Goal: Task Accomplishment & Management: Manage account settings

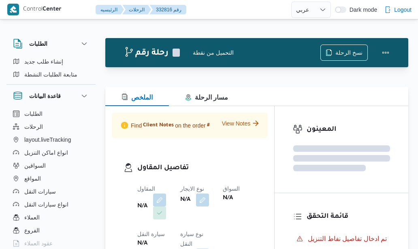
select select "ar"
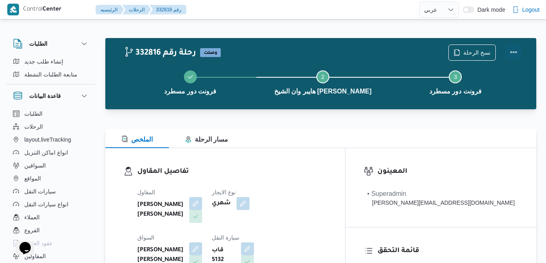
click at [418, 47] on button "Actions" at bounding box center [514, 52] width 16 height 16
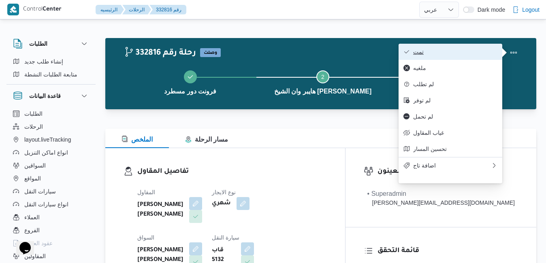
click at [418, 51] on span "تمت" at bounding box center [455, 52] width 84 height 6
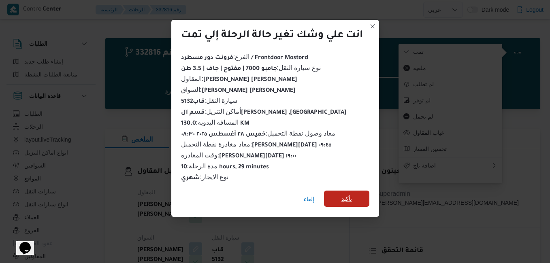
click at [339, 196] on span "تأكيد" at bounding box center [346, 199] width 45 height 16
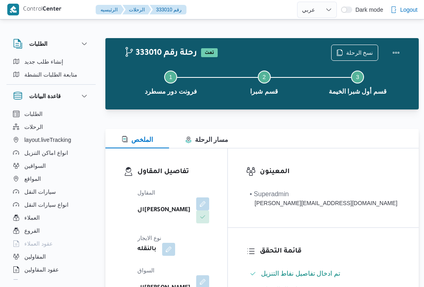
select select "ar"
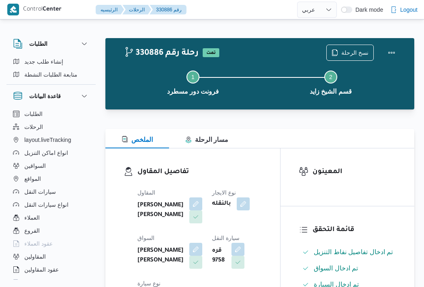
select select "ar"
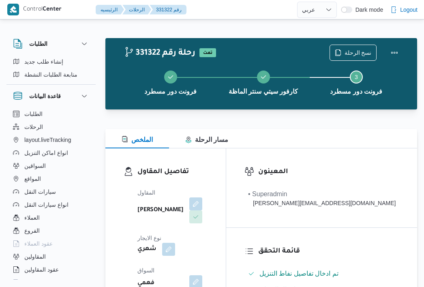
select select "ar"
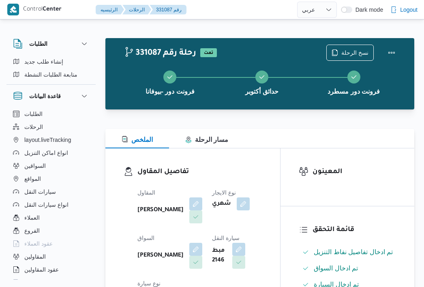
select select "ar"
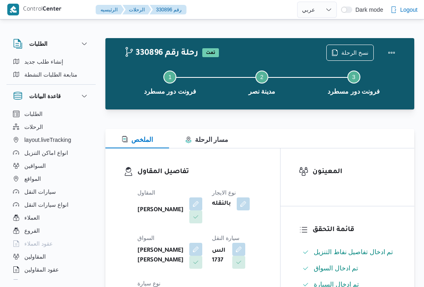
select select "ar"
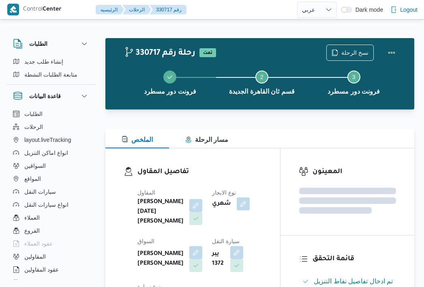
select select "ar"
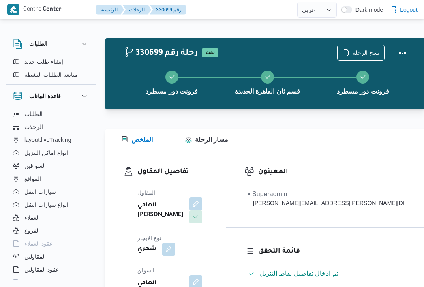
select select "ar"
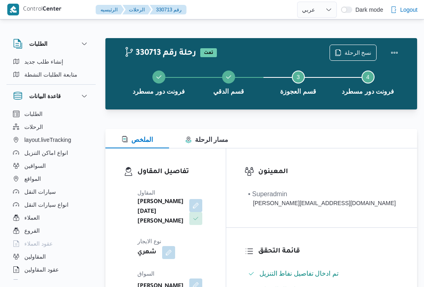
select select "ar"
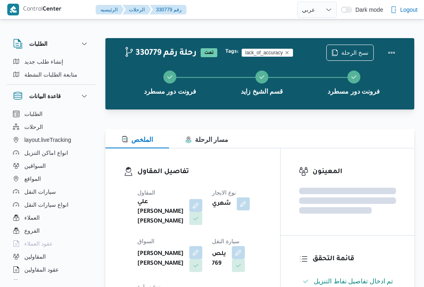
select select "ar"
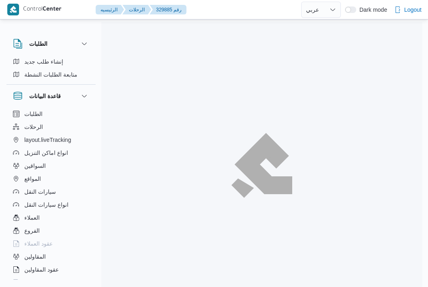
select select "ar"
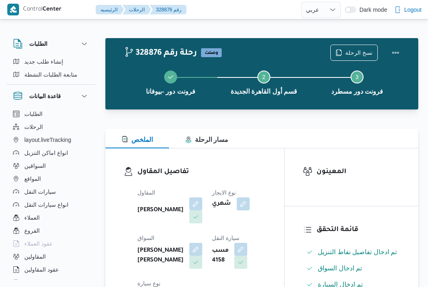
select select "ar"
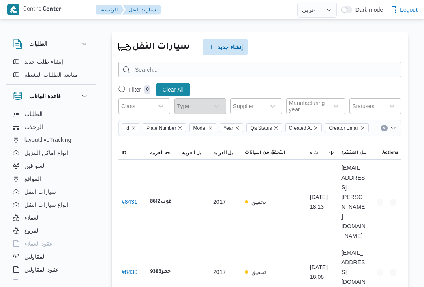
select select "ar"
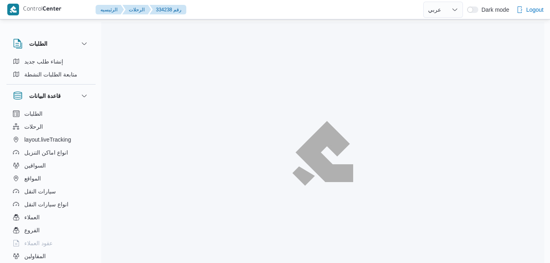
select select "ar"
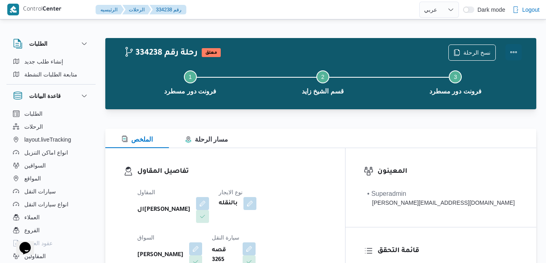
click at [511, 53] on button "Actions" at bounding box center [514, 52] width 16 height 16
click at [345, 159] on div "تفاصيل المقاول المقاول الهامي [PERSON_NAME] نوع الايجار بالنقله السواق [PERSON_…" at bounding box center [225, 241] width 240 height 187
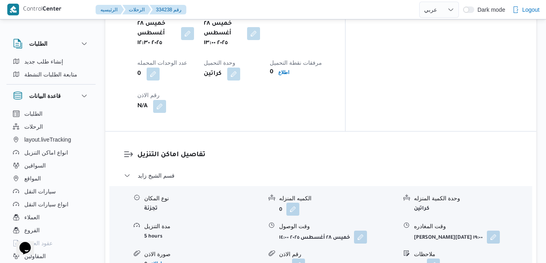
scroll to position [648, 0]
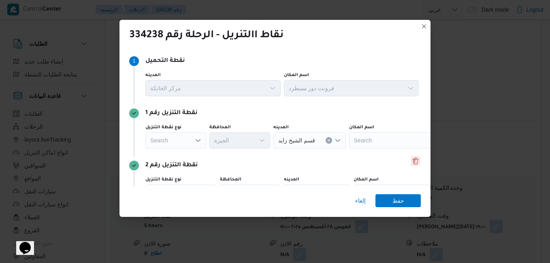
click at [411, 165] on button "Delete" at bounding box center [416, 161] width 10 height 10
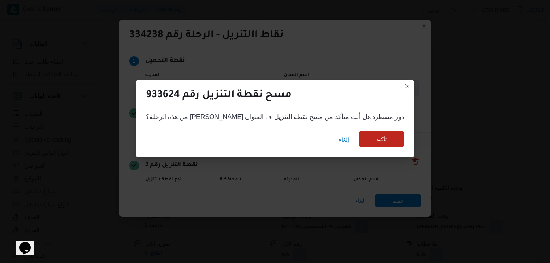
click at [376, 139] on span "تأكيد" at bounding box center [381, 139] width 11 height 10
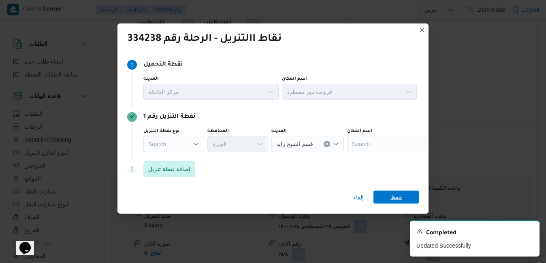
click at [392, 195] on span "حفظ" at bounding box center [397, 197] width 12 height 13
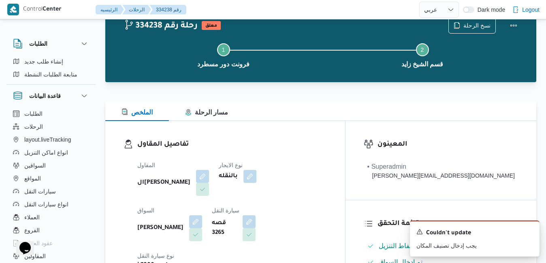
scroll to position [0, 0]
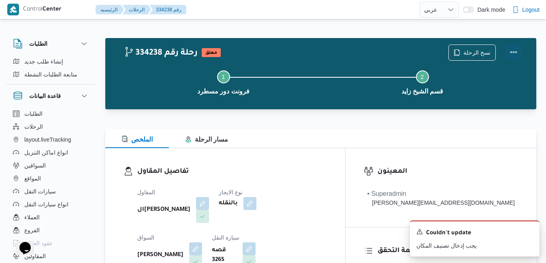
click at [513, 51] on button "Actions" at bounding box center [514, 52] width 16 height 16
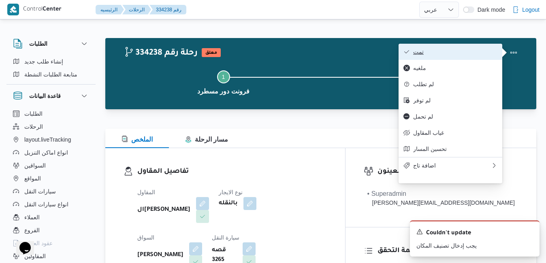
click at [474, 59] on button "تمت" at bounding box center [451, 52] width 104 height 16
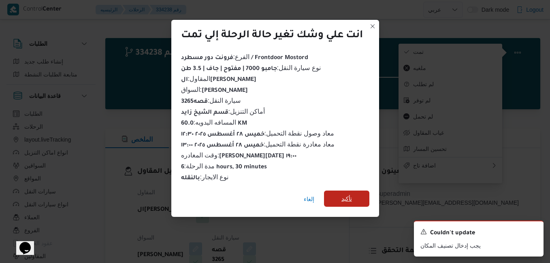
click at [343, 194] on span "تأكيد" at bounding box center [347, 199] width 11 height 10
